Goal: Task Accomplishment & Management: Use online tool/utility

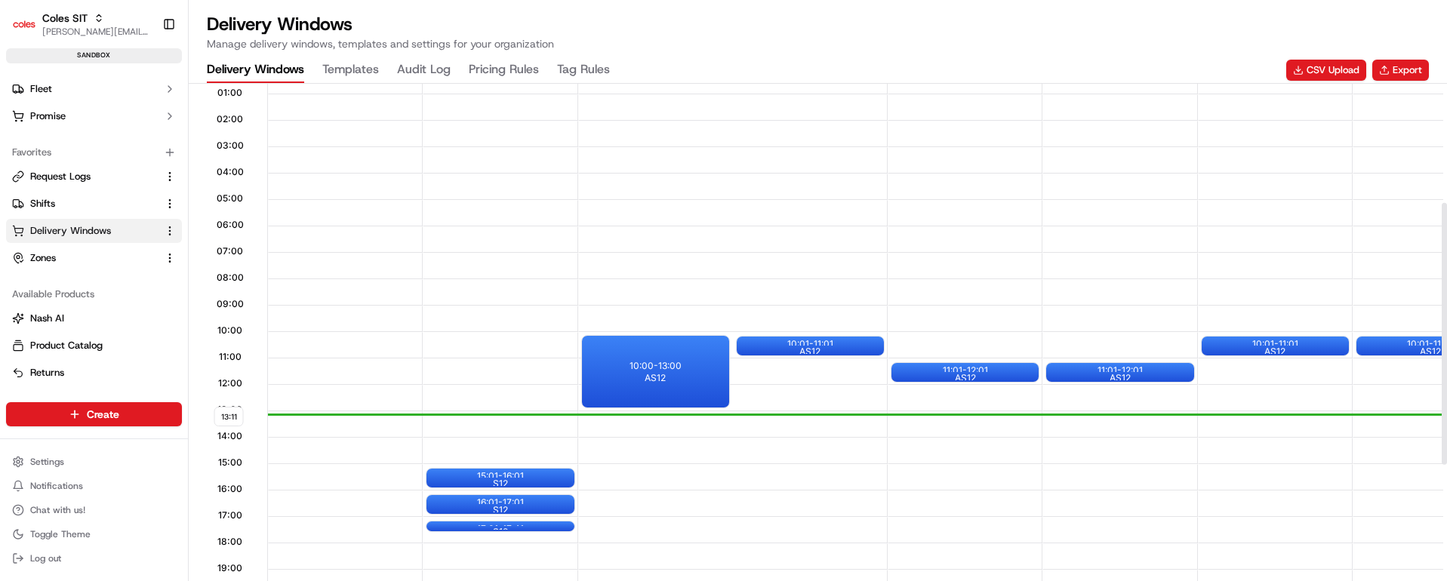
scroll to position [340, 0]
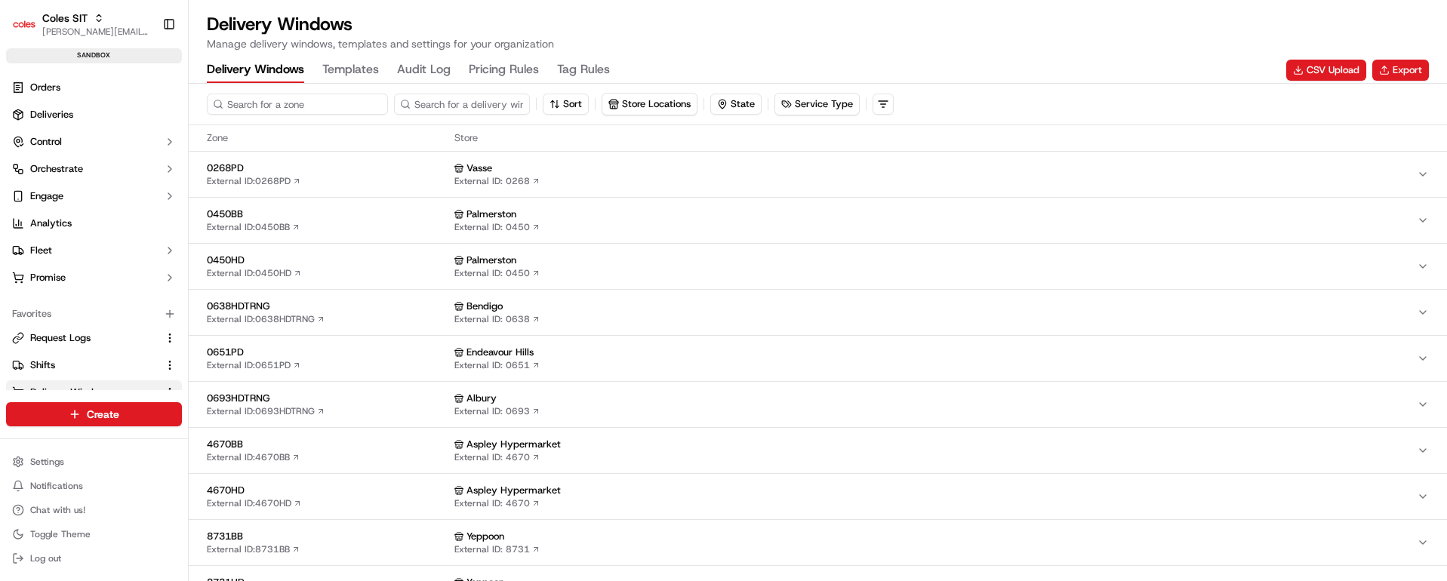
click at [303, 102] on input at bounding box center [297, 104] width 181 height 21
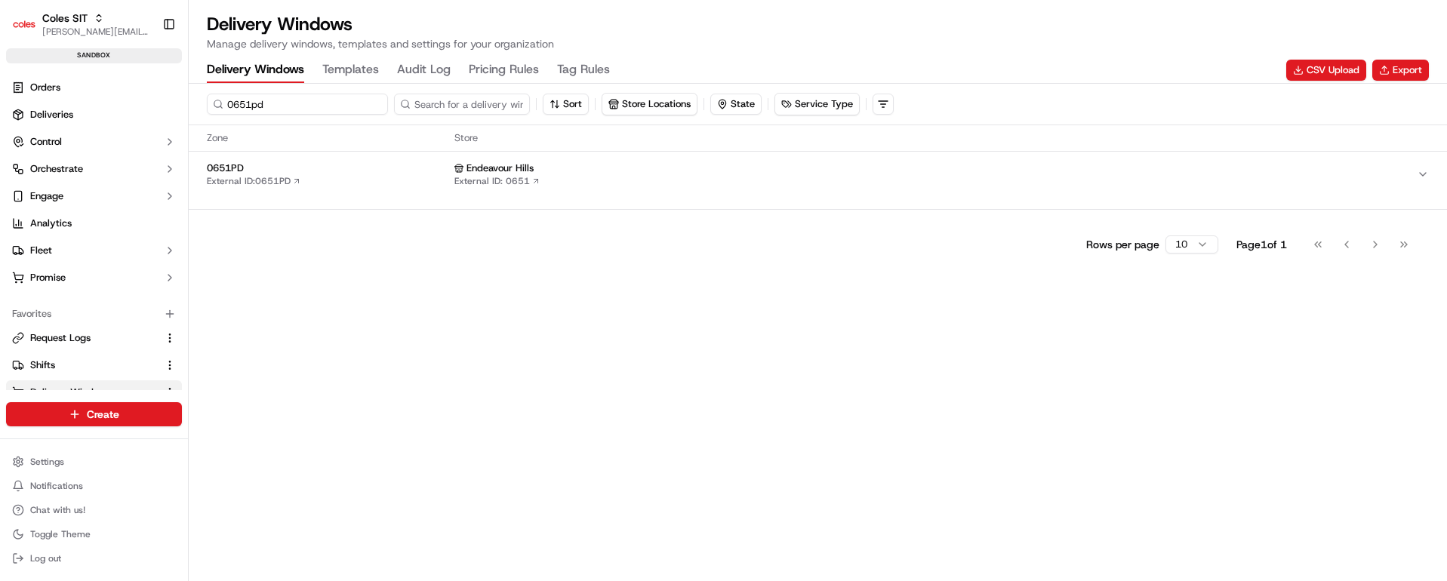
type input "0651pd"
click at [346, 160] on button "0651PD External ID: 0651PD Endeavour Hills External ID: 0651" at bounding box center [818, 174] width 1259 height 45
